Goal: Book appointment/travel/reservation

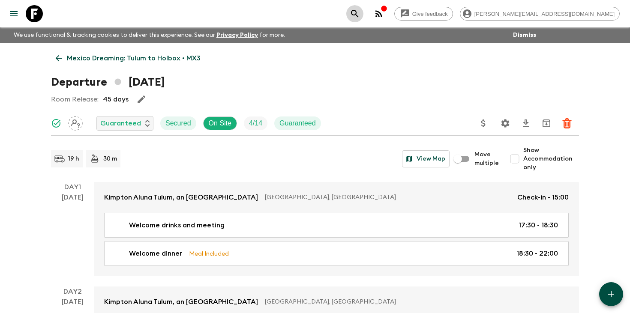
click at [360, 16] on icon "search adventures" at bounding box center [355, 14] width 10 height 10
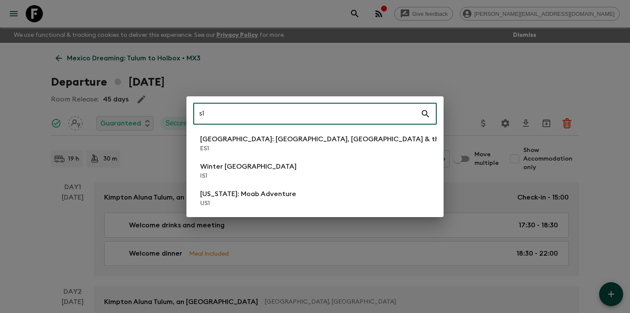
type input "s1"
click at [272, 178] on li "Winter Iceland IS1" at bounding box center [314, 171] width 243 height 24
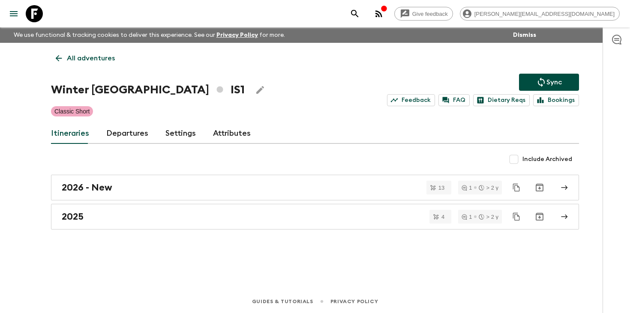
click at [115, 134] on link "Departures" at bounding box center [127, 133] width 42 height 21
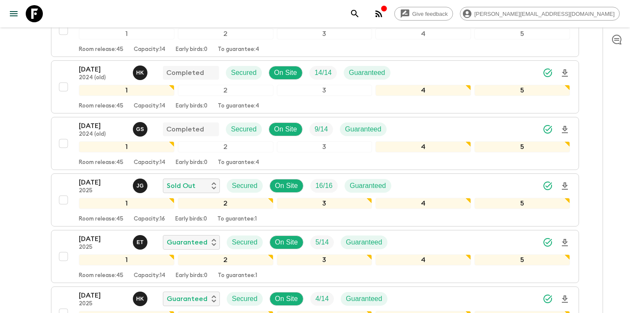
scroll to position [898, 0]
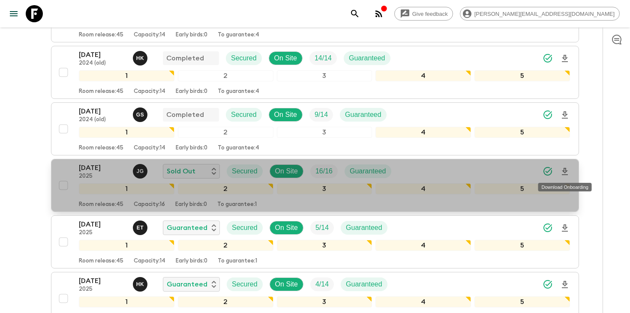
click at [564, 173] on icon "Download Onboarding" at bounding box center [565, 172] width 10 height 10
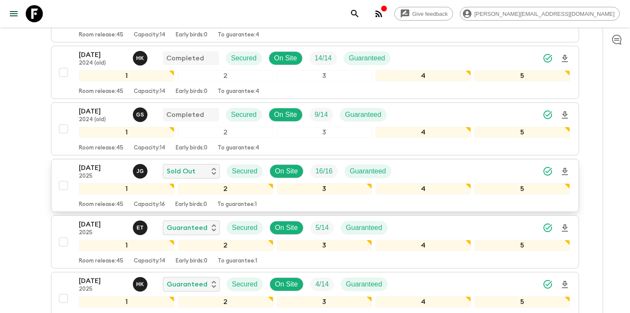
click at [102, 169] on p "[DATE]" at bounding box center [102, 168] width 47 height 10
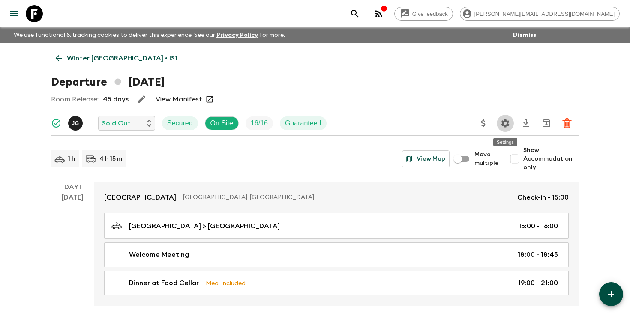
click at [505, 122] on icon "Settings" at bounding box center [505, 123] width 10 height 10
